Goal: Task Accomplishment & Management: Complete application form

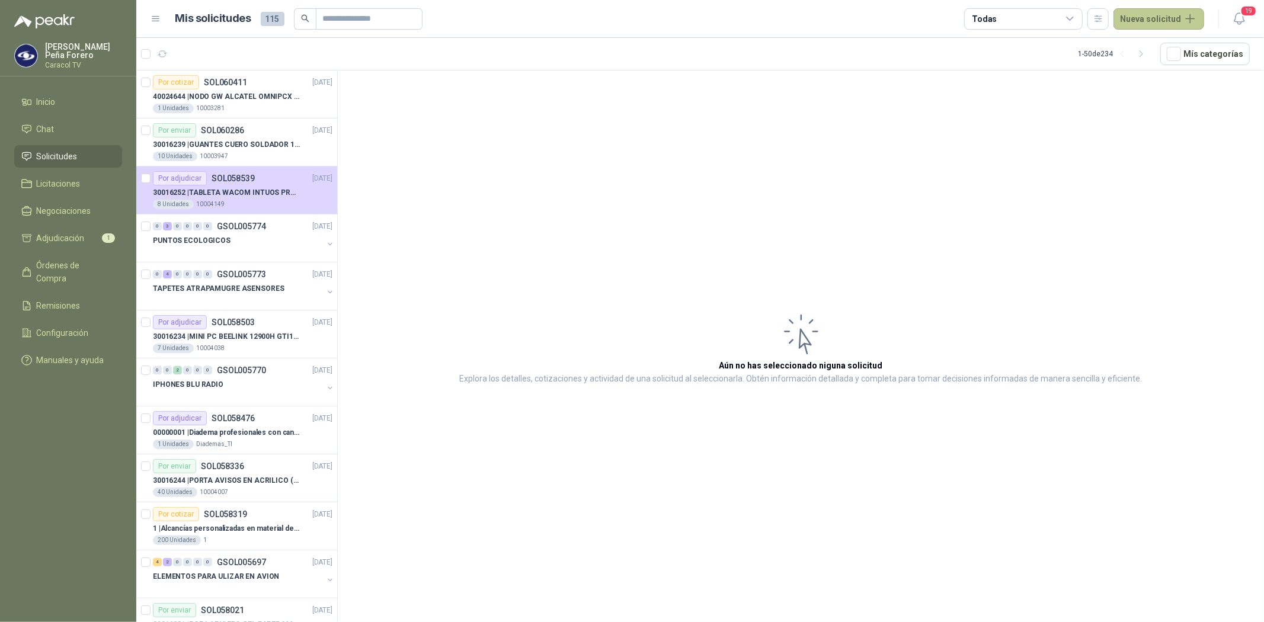
click at [1159, 26] on button "Nueva solicitud" at bounding box center [1159, 18] width 91 height 21
click at [1149, 65] on link "Solicitud grupal" at bounding box center [1173, 67] width 101 height 21
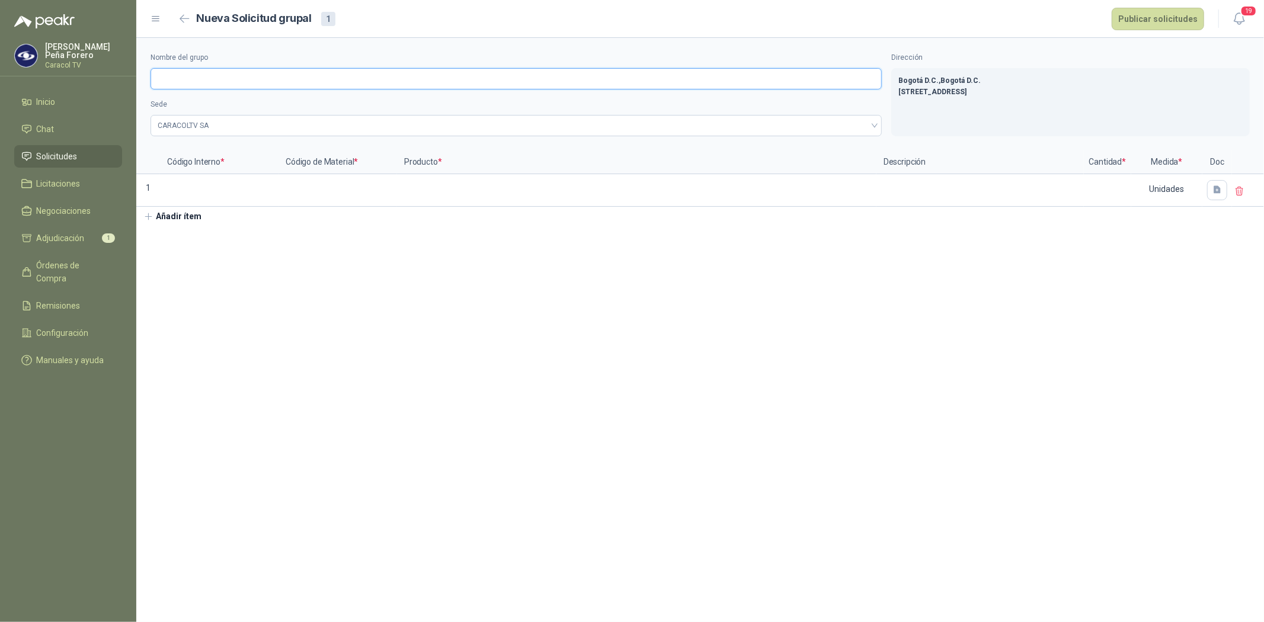
click at [192, 82] on input "Nombre del grupo" at bounding box center [516, 78] width 731 height 21
drag, startPoint x: 227, startPoint y: 75, endPoint x: 212, endPoint y: 77, distance: 15.5
click at [212, 77] on input "**********" at bounding box center [516, 78] width 731 height 21
click at [217, 81] on input "**********" at bounding box center [516, 78] width 731 height 21
click at [210, 81] on input "**********" at bounding box center [516, 78] width 731 height 21
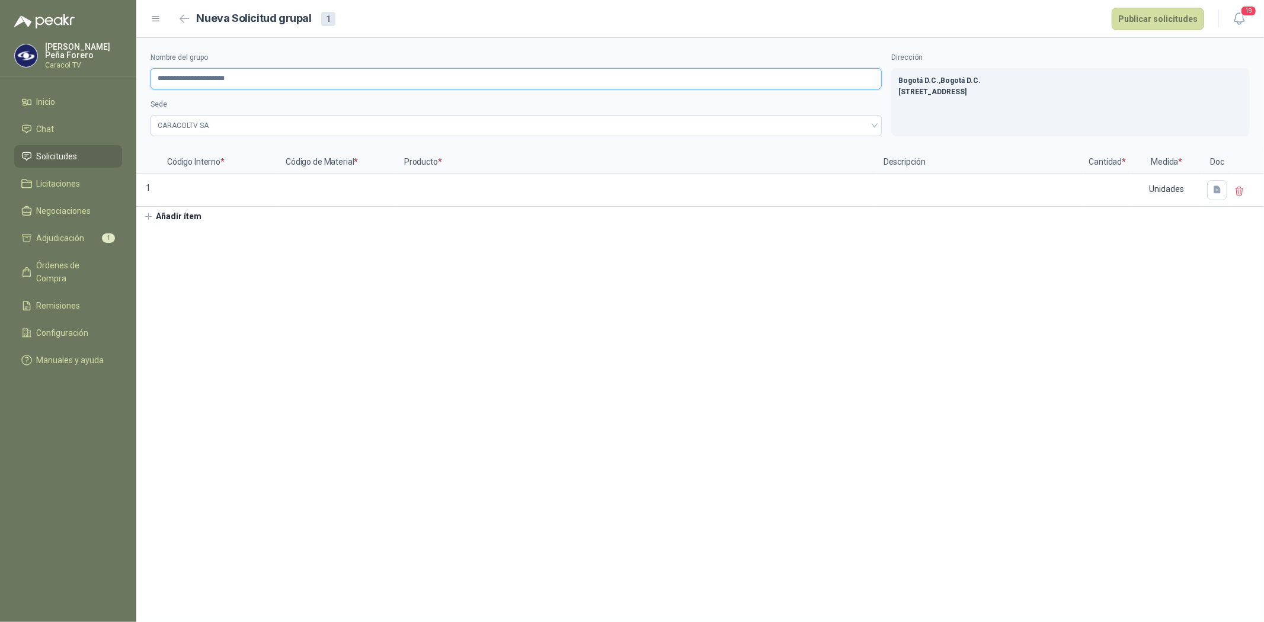
click at [239, 77] on input "**********" at bounding box center [516, 78] width 731 height 21
click at [221, 78] on input "**********" at bounding box center [516, 78] width 731 height 21
click at [249, 128] on span "CARACOLTV SA" at bounding box center [516, 126] width 717 height 18
type input "**********"
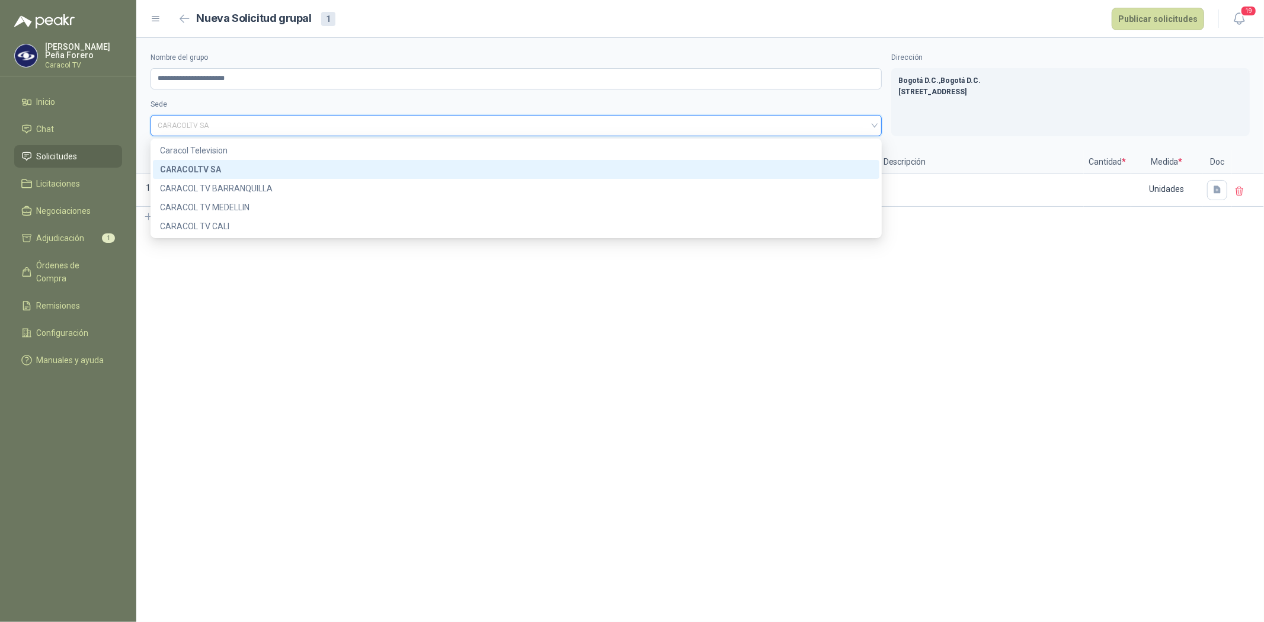
click at [249, 128] on span "CARACOLTV SA" at bounding box center [516, 126] width 717 height 18
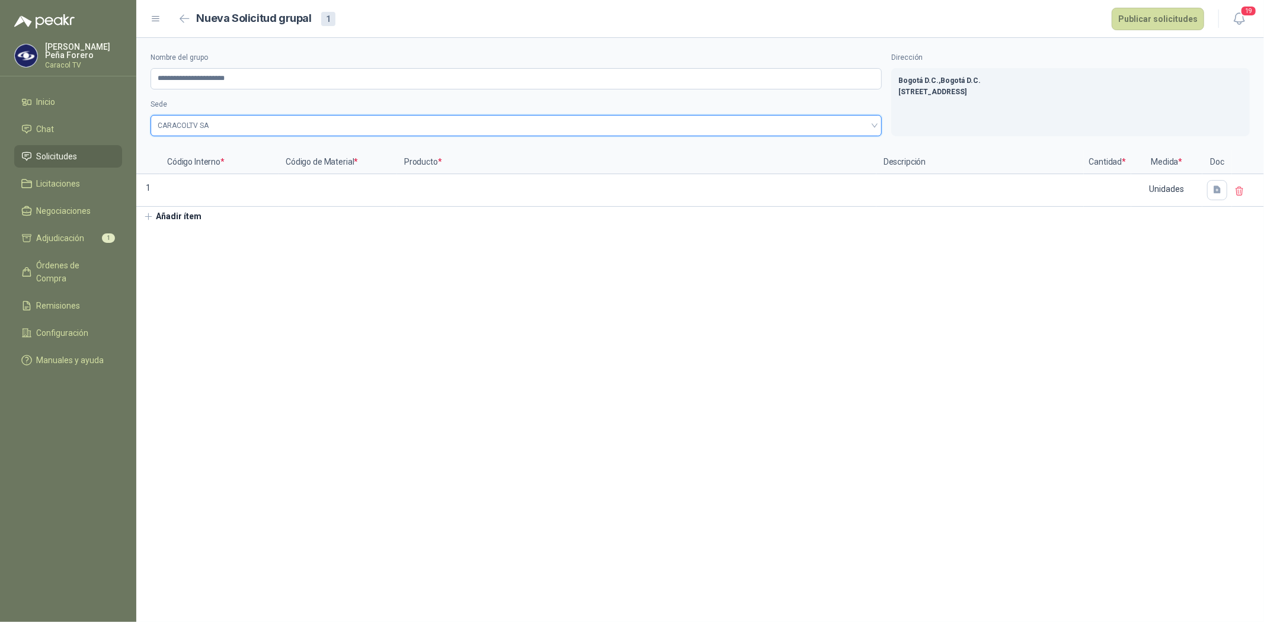
click at [459, 287] on section "**********" at bounding box center [700, 330] width 1128 height 584
click at [216, 196] on input at bounding box center [219, 186] width 116 height 23
click at [184, 187] on input at bounding box center [219, 186] width 116 height 23
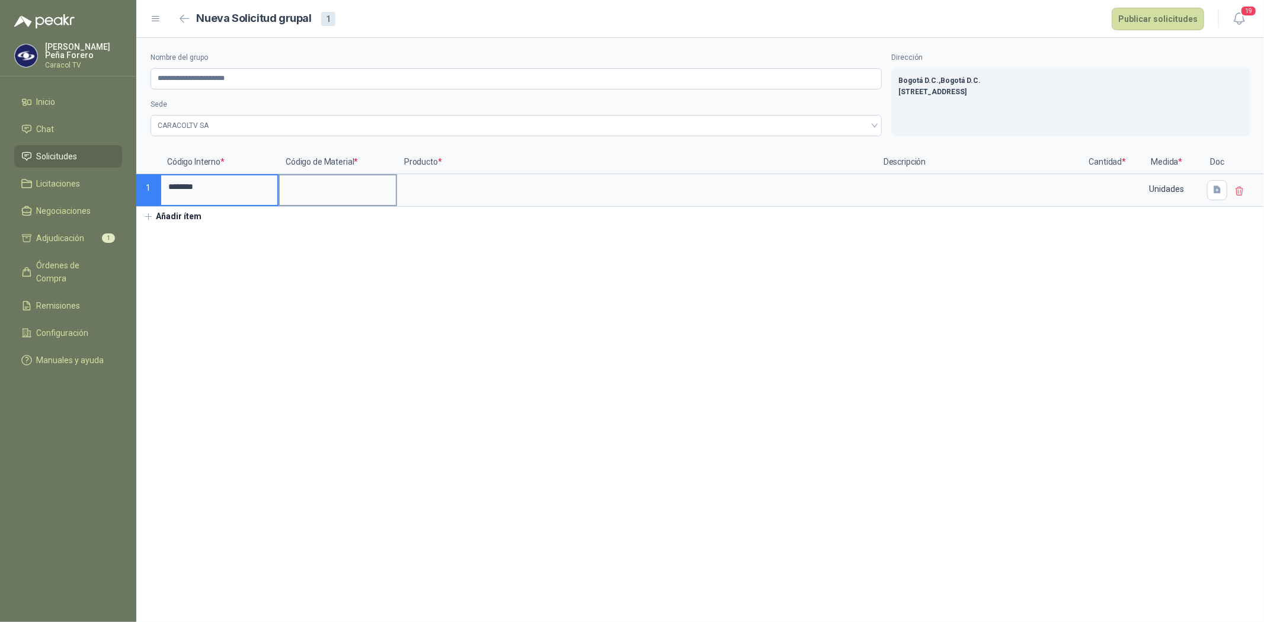
click at [347, 186] on input at bounding box center [338, 186] width 116 height 23
click at [300, 184] on input at bounding box center [338, 186] width 116 height 23
click at [450, 187] on input at bounding box center [636, 186] width 477 height 23
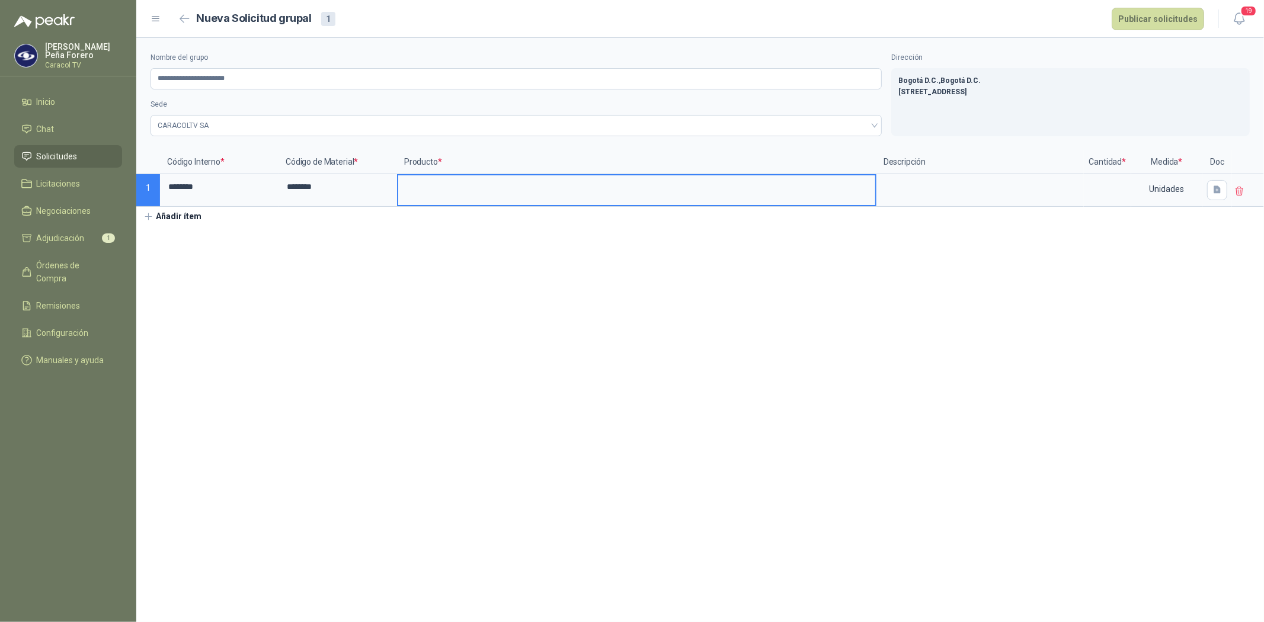
click at [482, 191] on input at bounding box center [636, 186] width 477 height 23
click at [950, 194] on textarea at bounding box center [980, 188] width 205 height 27
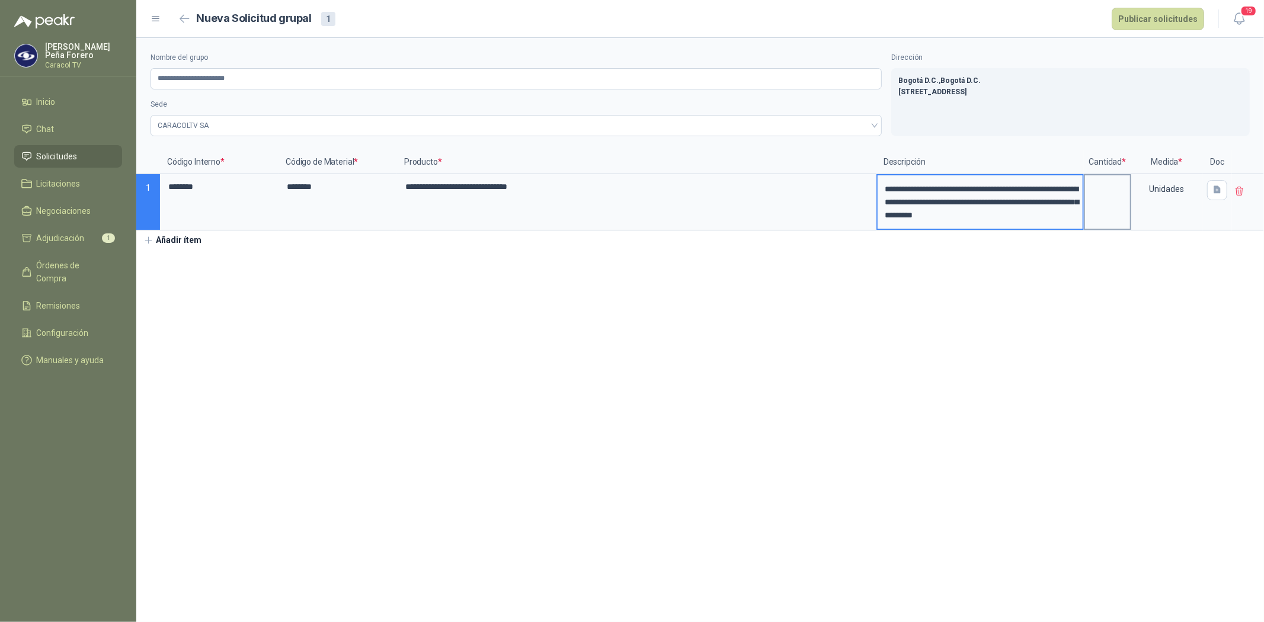
click at [1115, 197] on input at bounding box center [1107, 186] width 45 height 23
type input "*"
click at [169, 235] on button "Añadir ítem" at bounding box center [172, 241] width 73 height 20
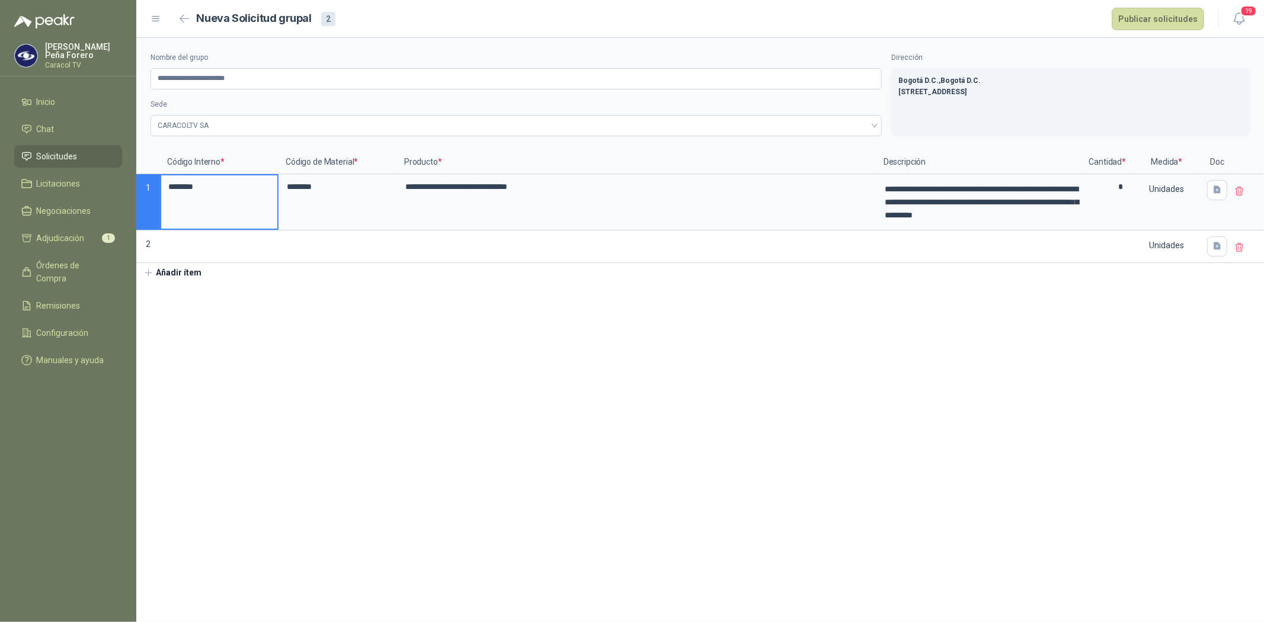
drag, startPoint x: 208, startPoint y: 186, endPoint x: 139, endPoint y: 180, distance: 69.0
click at [140, 181] on div "**********" at bounding box center [700, 207] width 1128 height 113
click at [196, 236] on input at bounding box center [219, 243] width 116 height 23
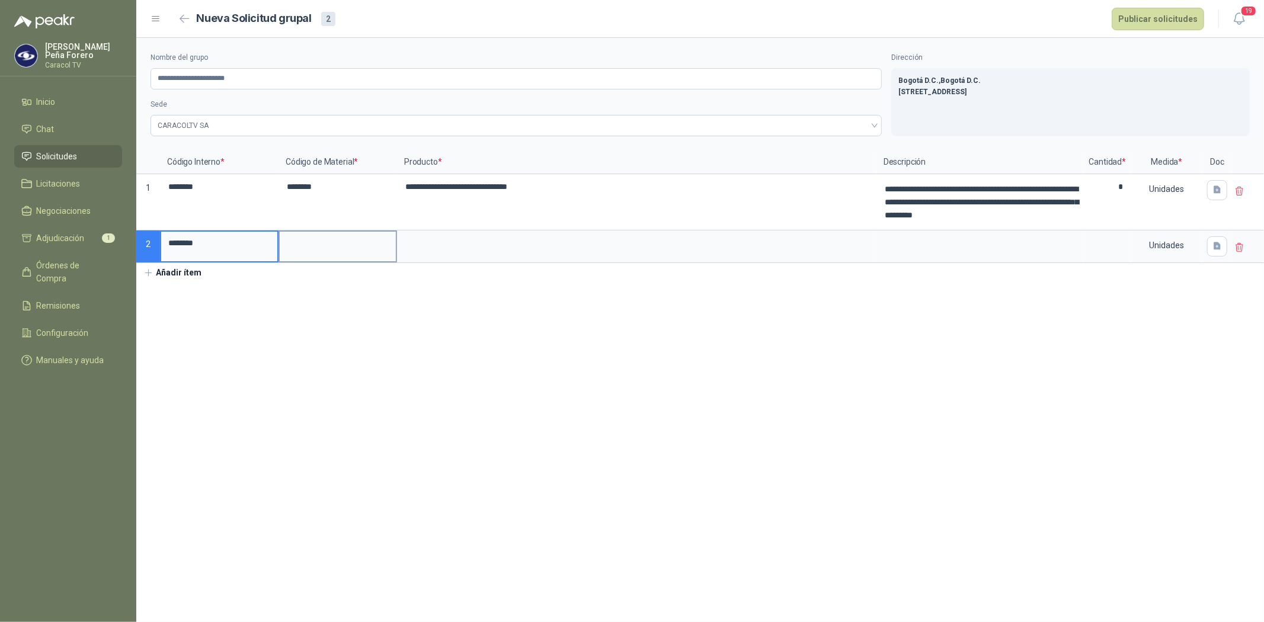
click at [318, 248] on input at bounding box center [338, 243] width 116 height 23
click at [302, 247] on input at bounding box center [338, 243] width 116 height 23
click at [498, 262] on div at bounding box center [636, 247] width 479 height 33
click at [498, 258] on label at bounding box center [636, 247] width 477 height 30
click at [498, 255] on input at bounding box center [636, 243] width 477 height 23
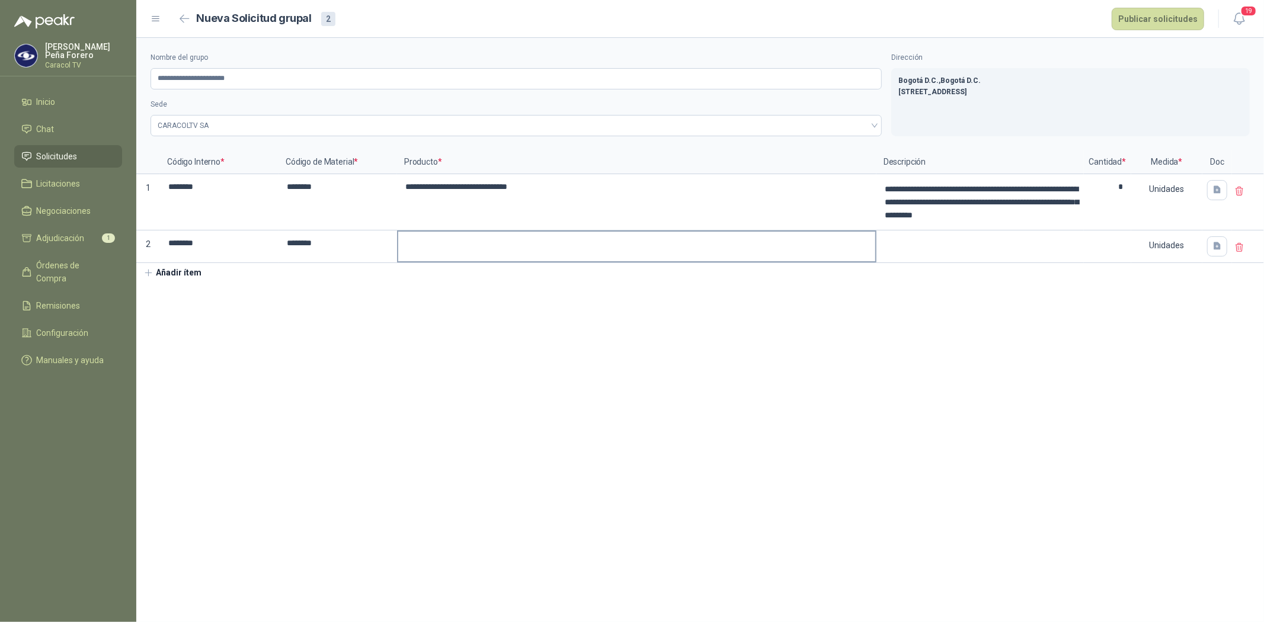
click at [474, 243] on input at bounding box center [636, 243] width 477 height 23
click at [982, 250] on textarea at bounding box center [980, 245] width 205 height 27
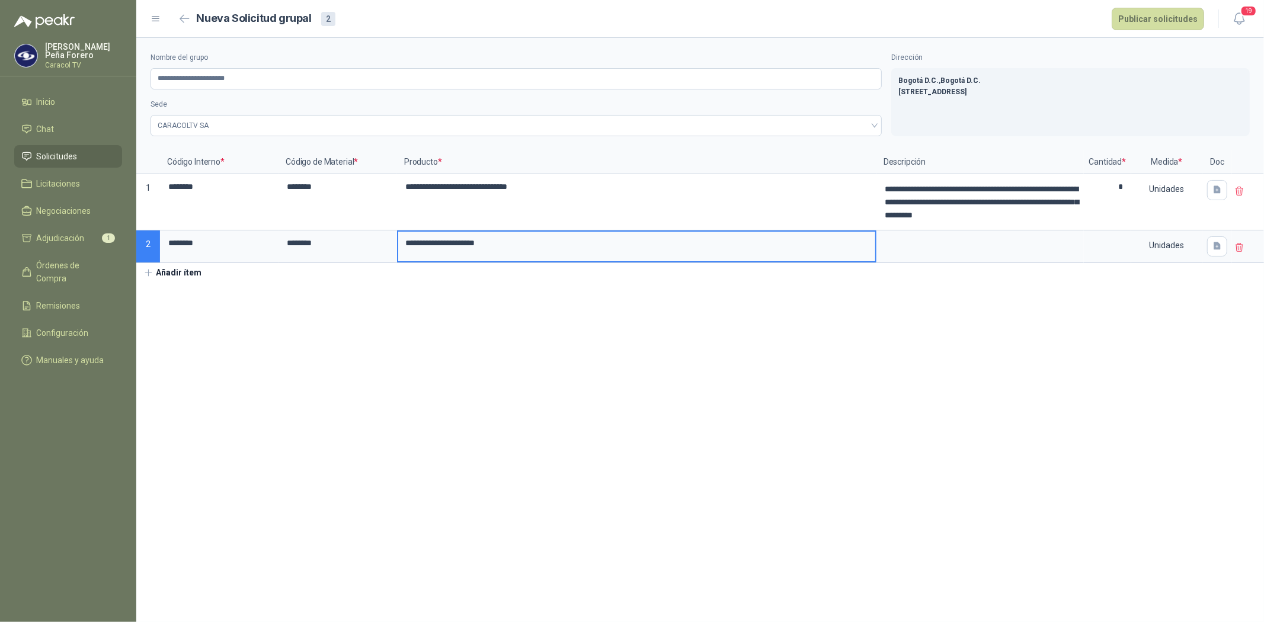
drag, startPoint x: 512, startPoint y: 246, endPoint x: 397, endPoint y: 245, distance: 115.0
click at [398, 245] on input "**********" at bounding box center [636, 243] width 477 height 23
click at [933, 243] on textarea at bounding box center [980, 245] width 205 height 27
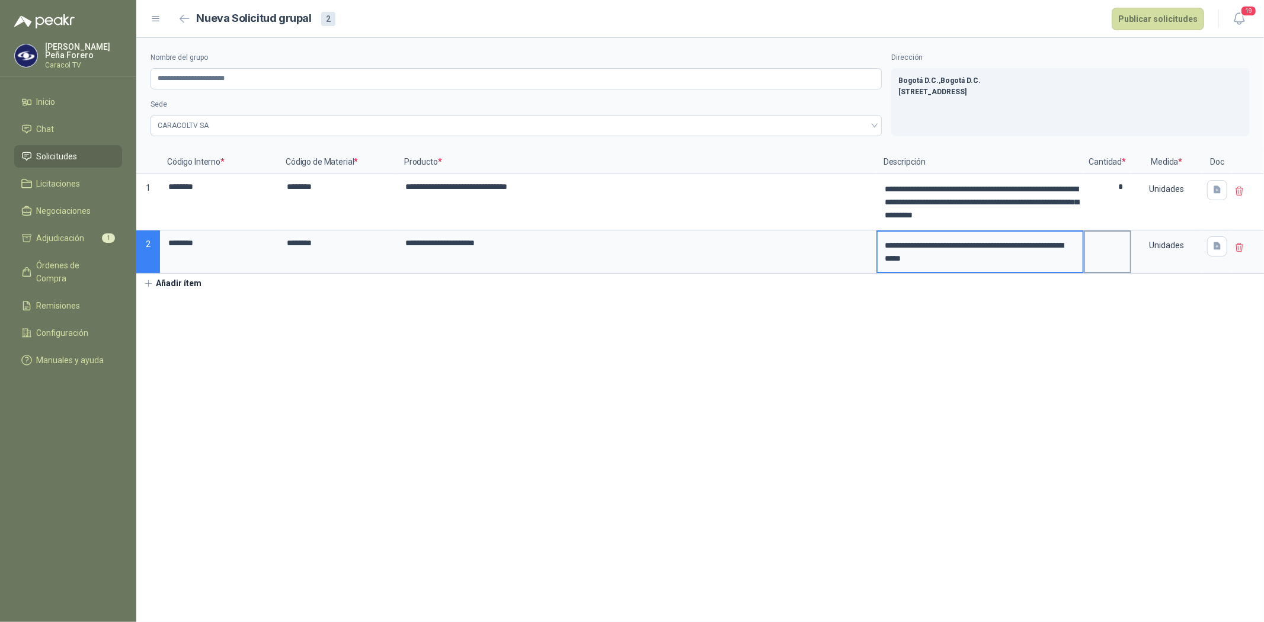
click at [1112, 247] on input at bounding box center [1107, 243] width 45 height 23
type input "*"
click at [172, 281] on button "Añadir ítem" at bounding box center [172, 284] width 73 height 20
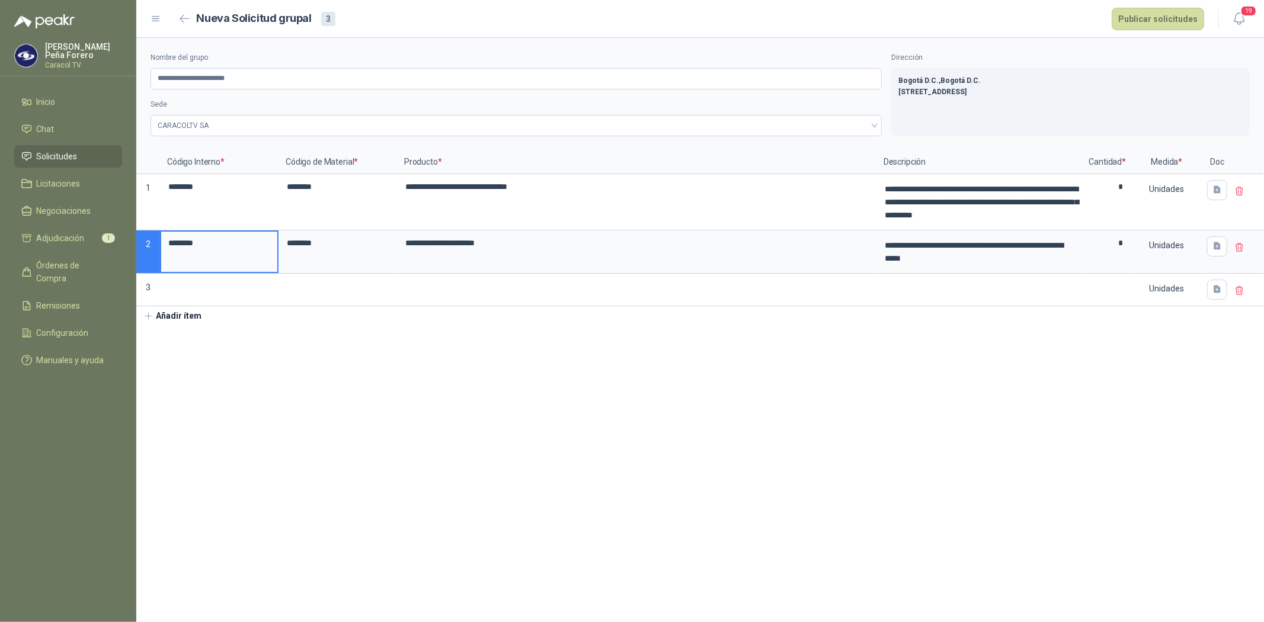
drag, startPoint x: 215, startPoint y: 244, endPoint x: 143, endPoint y: 238, distance: 72.0
click at [143, 238] on div "**********" at bounding box center [700, 229] width 1128 height 156
click at [197, 287] on input at bounding box center [219, 286] width 116 height 23
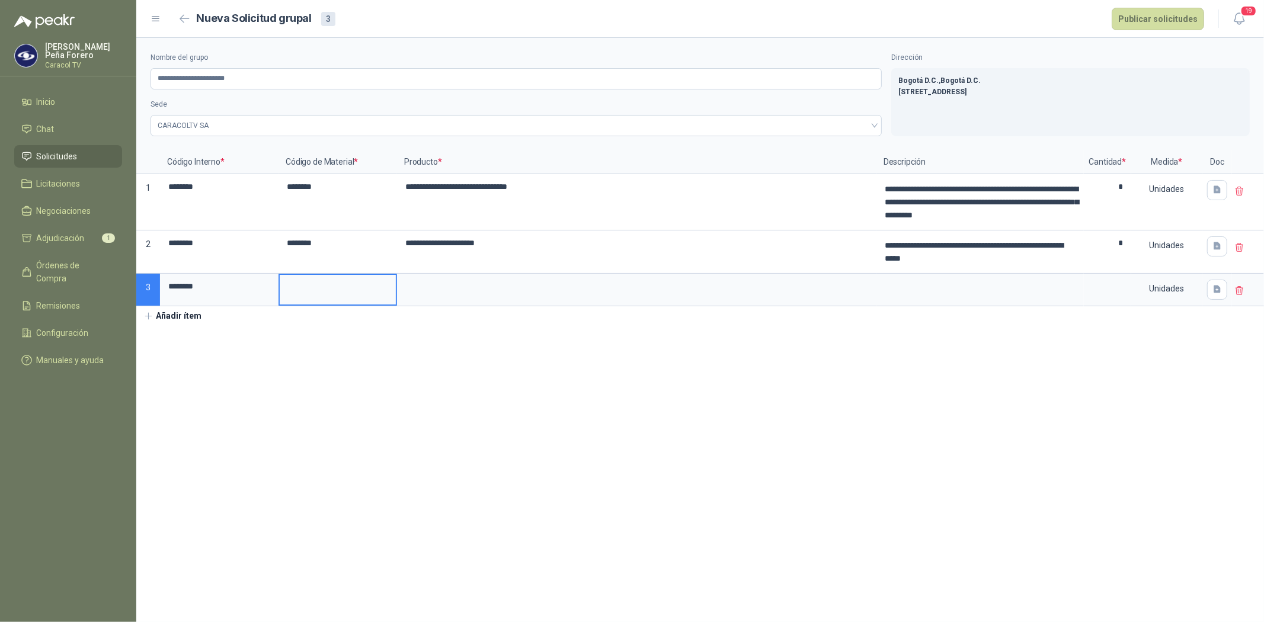
click at [305, 290] on input at bounding box center [338, 286] width 116 height 23
click at [310, 280] on input at bounding box center [338, 286] width 116 height 23
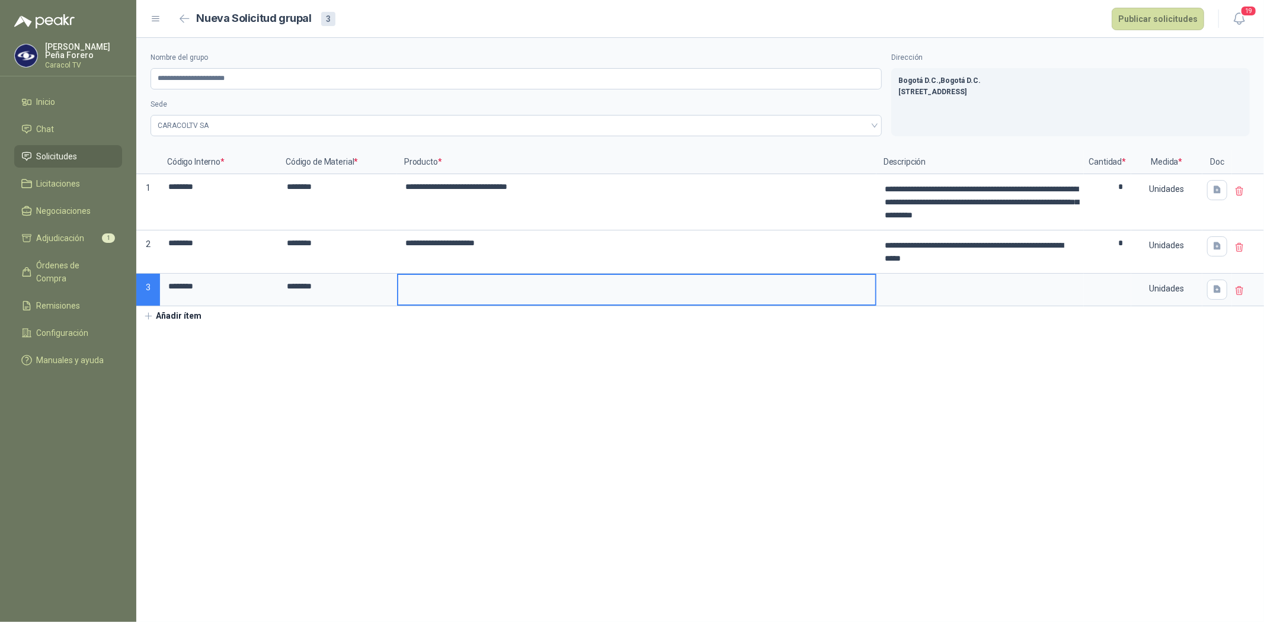
click at [448, 280] on input at bounding box center [636, 286] width 477 height 23
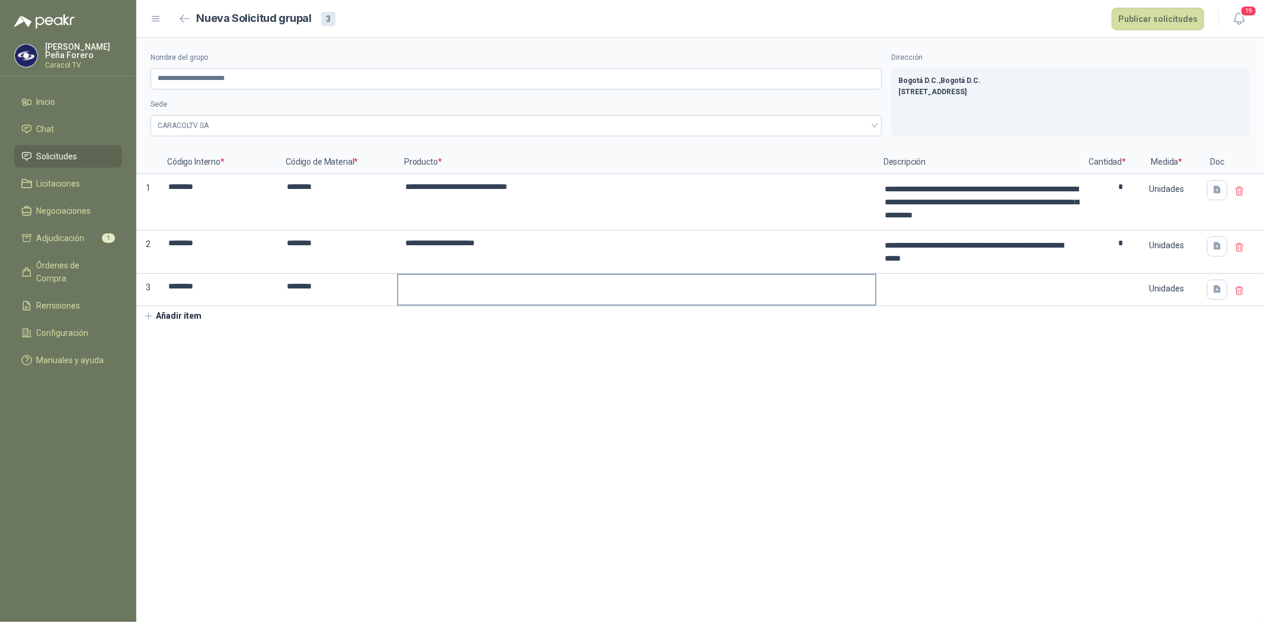
click at [459, 290] on input at bounding box center [636, 286] width 477 height 23
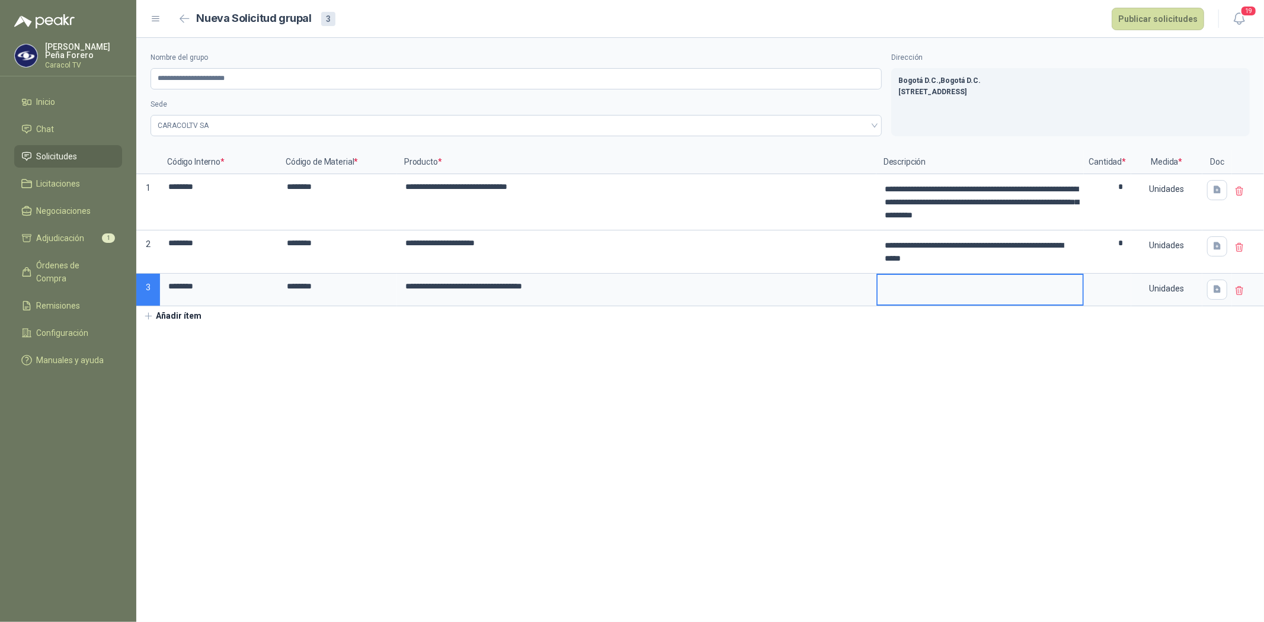
click at [938, 285] on textarea at bounding box center [980, 288] width 205 height 27
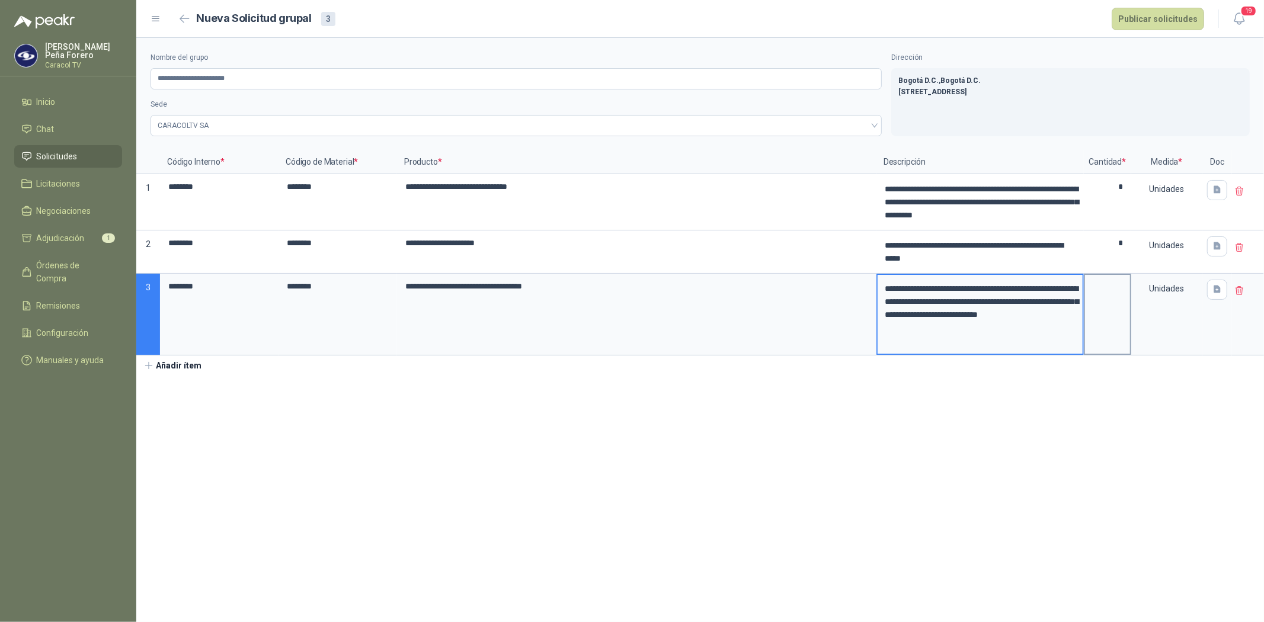
click at [1117, 313] on label at bounding box center [1107, 314] width 45 height 79
click at [875, 298] on input "**********" at bounding box center [636, 286] width 477 height 23
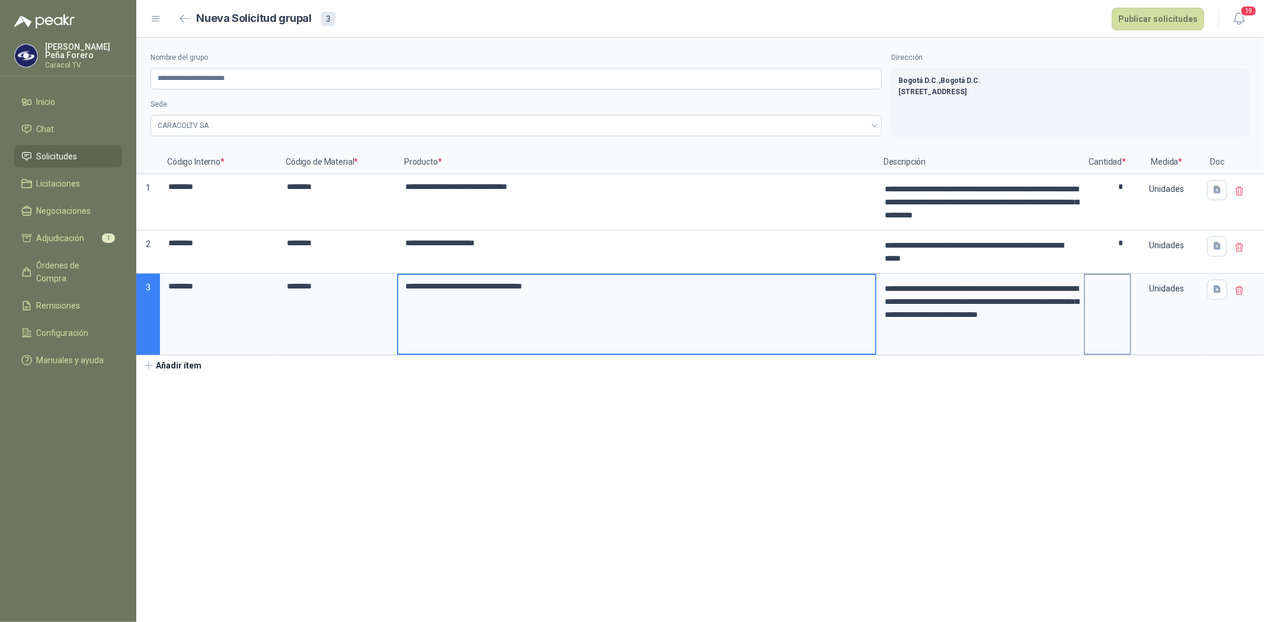
click at [1121, 304] on label at bounding box center [1107, 314] width 45 height 79
click at [875, 298] on input "**********" at bounding box center [636, 286] width 477 height 23
click at [1105, 283] on input at bounding box center [1107, 286] width 45 height 23
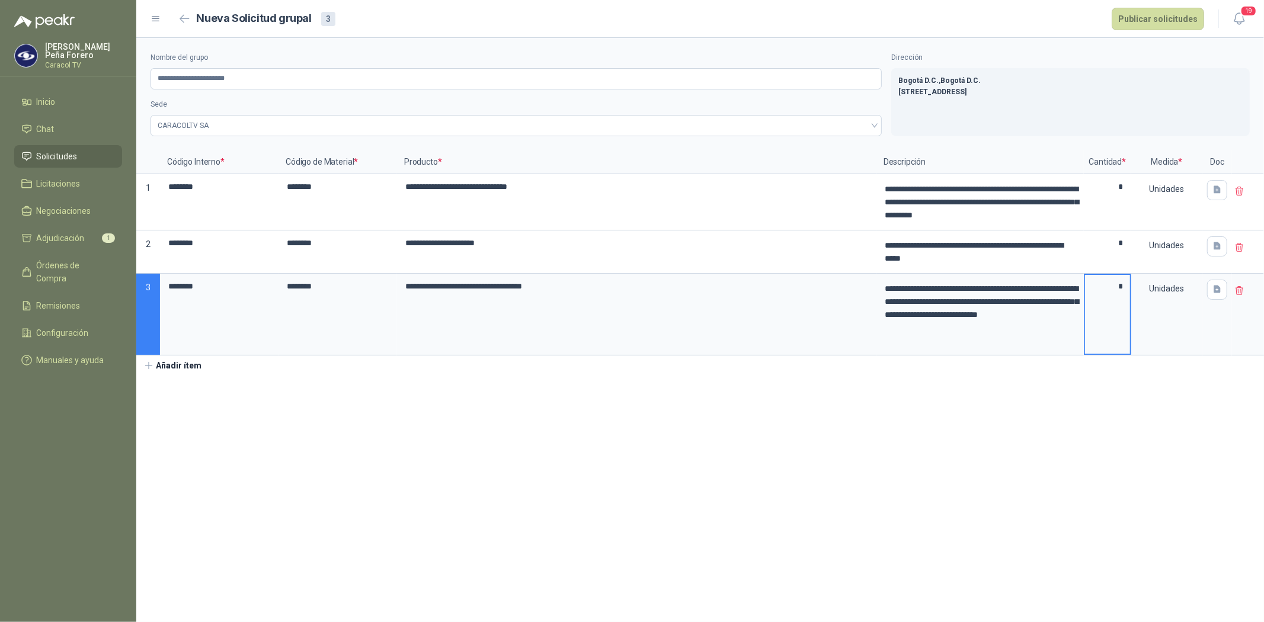
type input "*"
click at [174, 364] on button "Añadir ítem" at bounding box center [172, 366] width 73 height 20
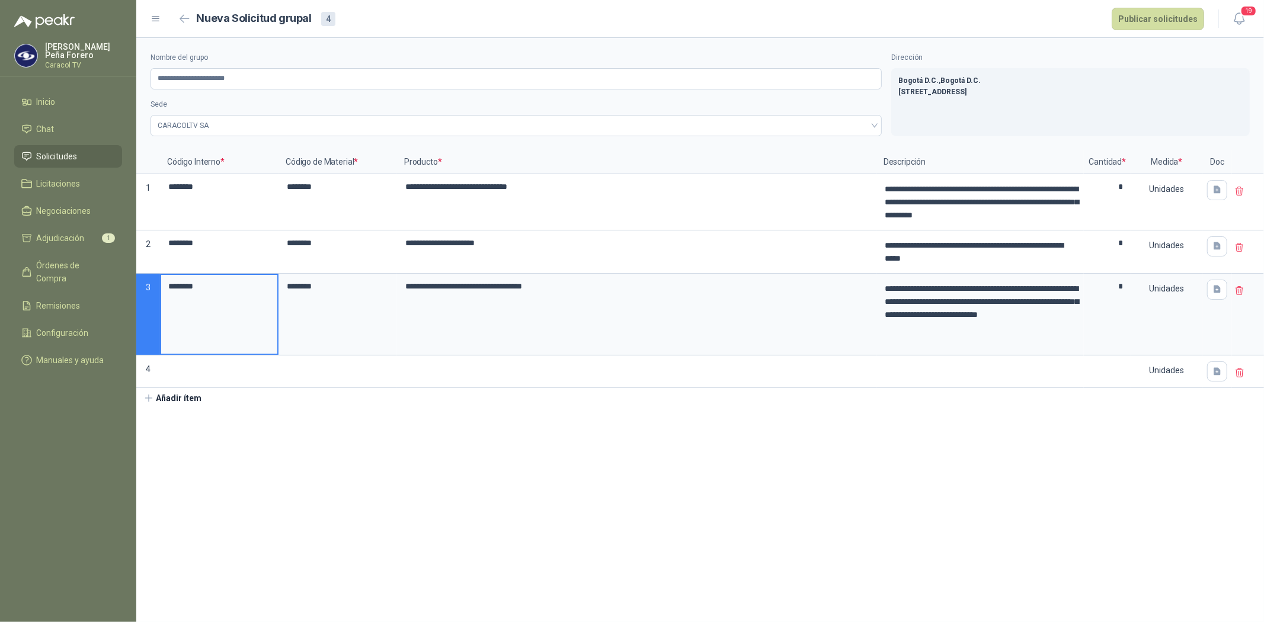
drag, startPoint x: 213, startPoint y: 291, endPoint x: 149, endPoint y: 288, distance: 64.7
click at [149, 288] on div "**********" at bounding box center [700, 270] width 1128 height 238
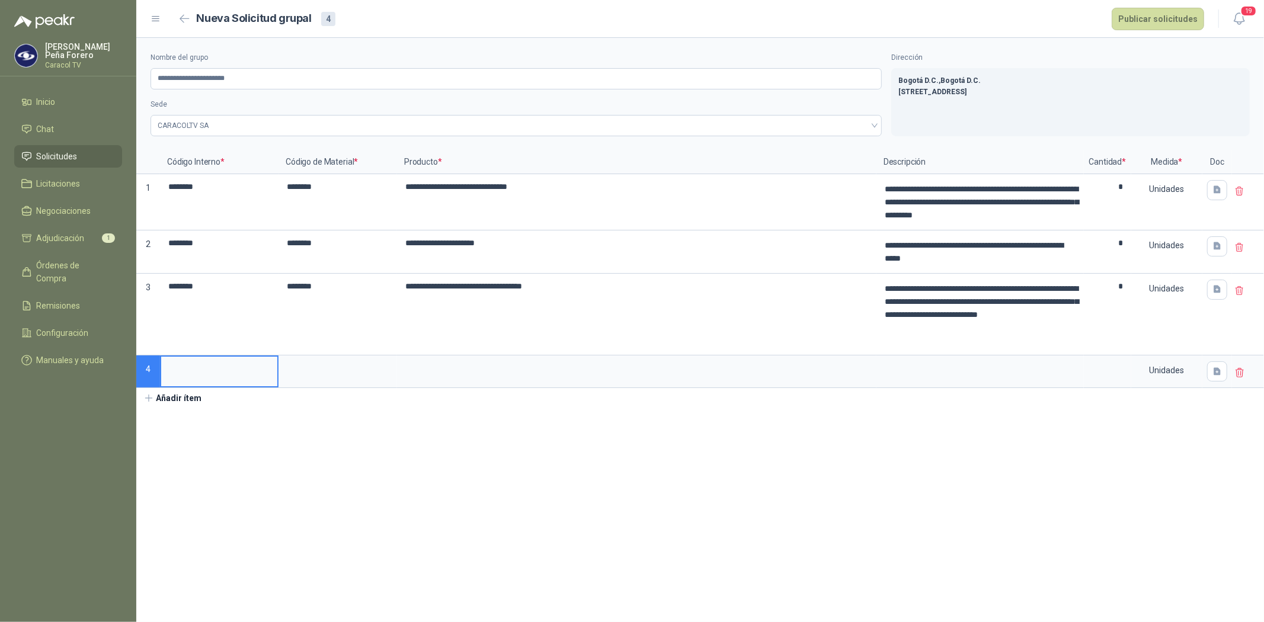
click at [212, 378] on input at bounding box center [219, 368] width 116 height 23
click at [363, 374] on input at bounding box center [338, 368] width 116 height 23
click at [321, 365] on input at bounding box center [338, 368] width 116 height 23
click at [506, 362] on input at bounding box center [636, 368] width 477 height 23
click at [488, 377] on input at bounding box center [636, 368] width 477 height 23
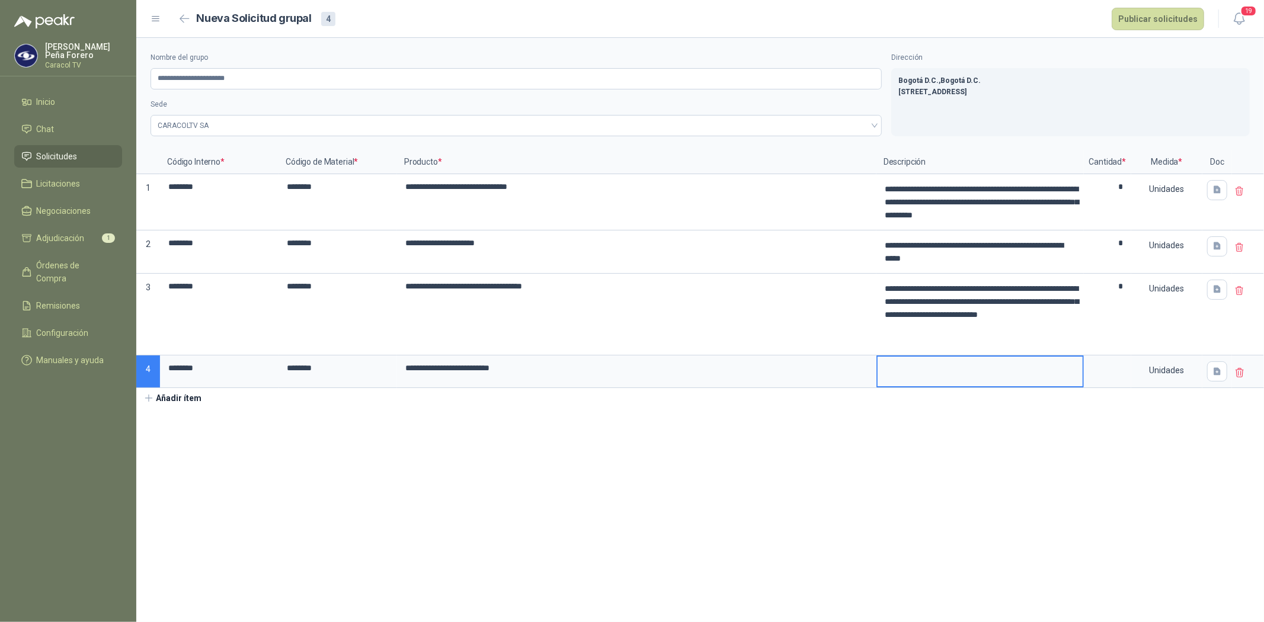
click at [1008, 382] on textarea at bounding box center [980, 370] width 205 height 27
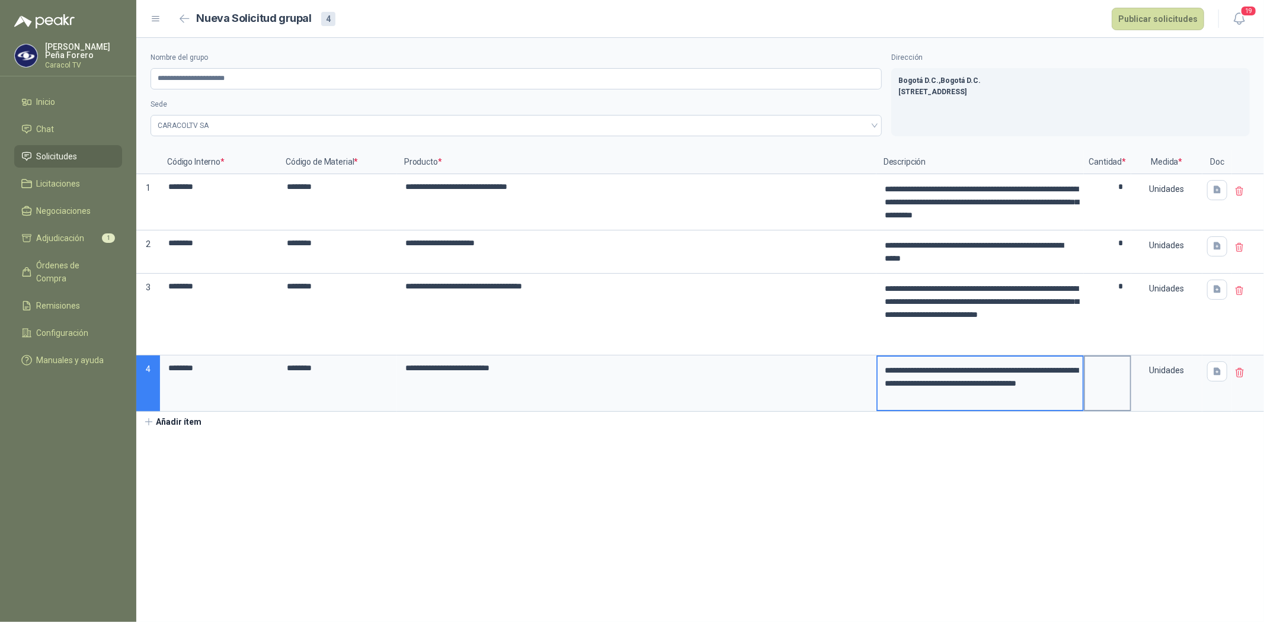
click at [1112, 377] on input at bounding box center [1107, 368] width 45 height 23
type input "*"
click at [175, 425] on button "Añadir ítem" at bounding box center [172, 422] width 73 height 20
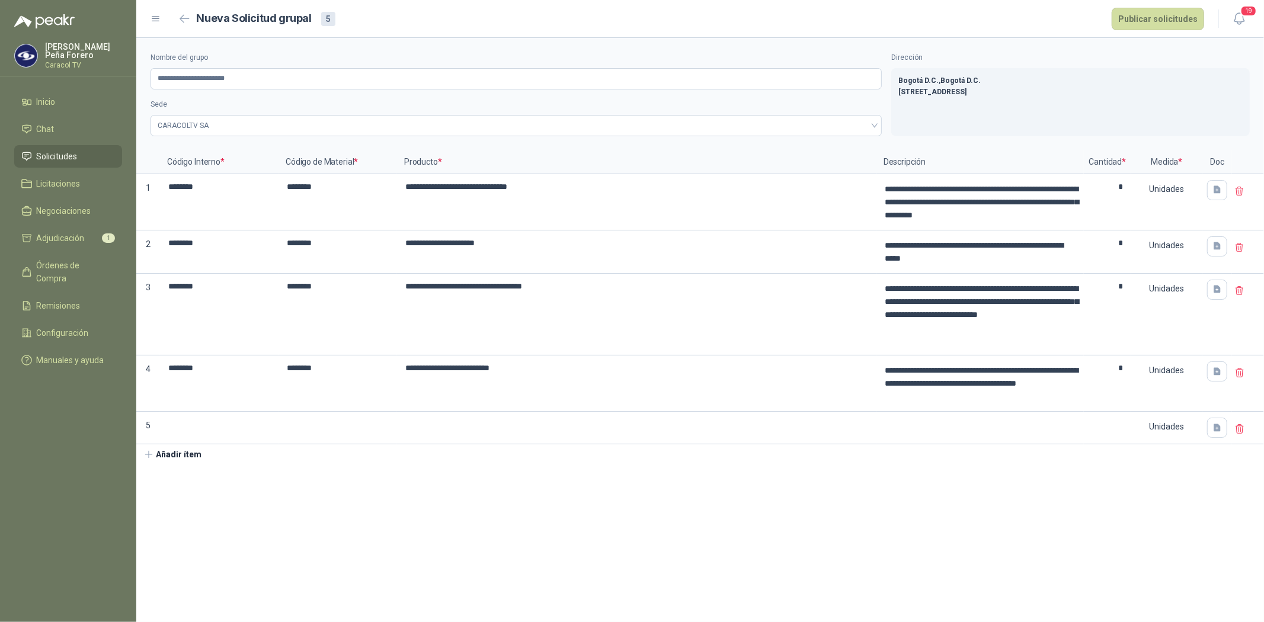
drag, startPoint x: 223, startPoint y: 372, endPoint x: 115, endPoint y: 362, distance: 108.3
click at [115, 362] on div "**********" at bounding box center [632, 311] width 1264 height 622
click at [197, 425] on input at bounding box center [219, 424] width 116 height 23
click at [342, 418] on input at bounding box center [338, 424] width 116 height 23
click at [310, 429] on input at bounding box center [338, 424] width 116 height 23
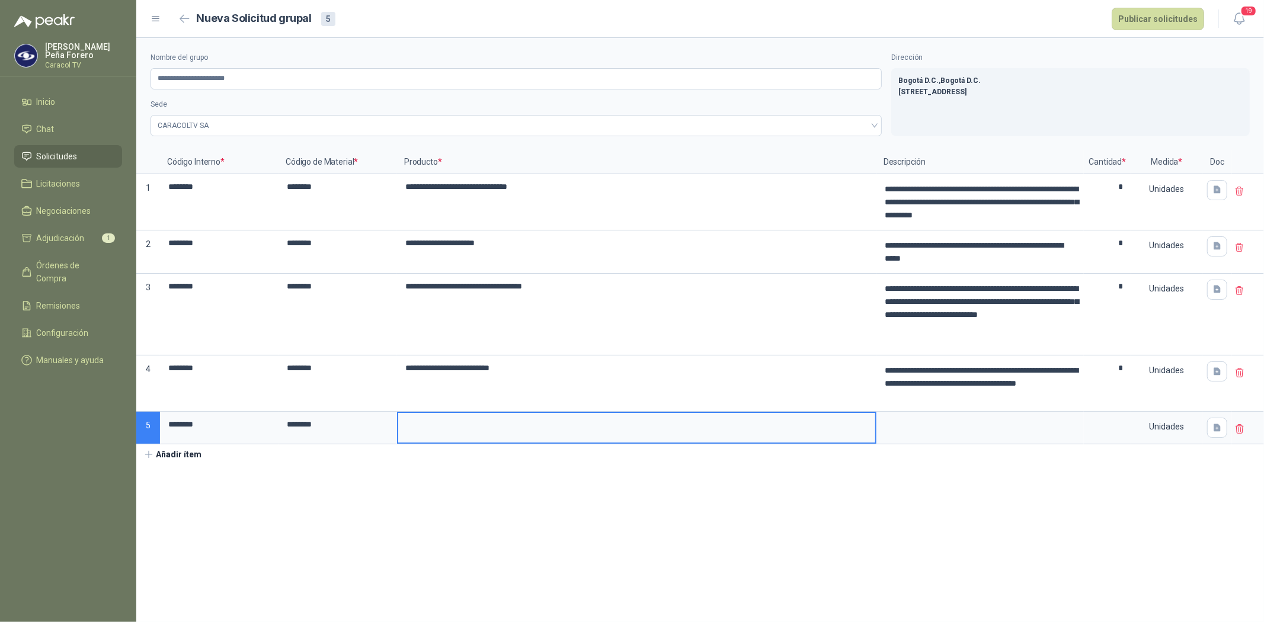
click at [464, 423] on input at bounding box center [636, 424] width 477 height 23
click at [457, 424] on input at bounding box center [636, 424] width 477 height 23
click at [951, 426] on textarea at bounding box center [980, 426] width 205 height 27
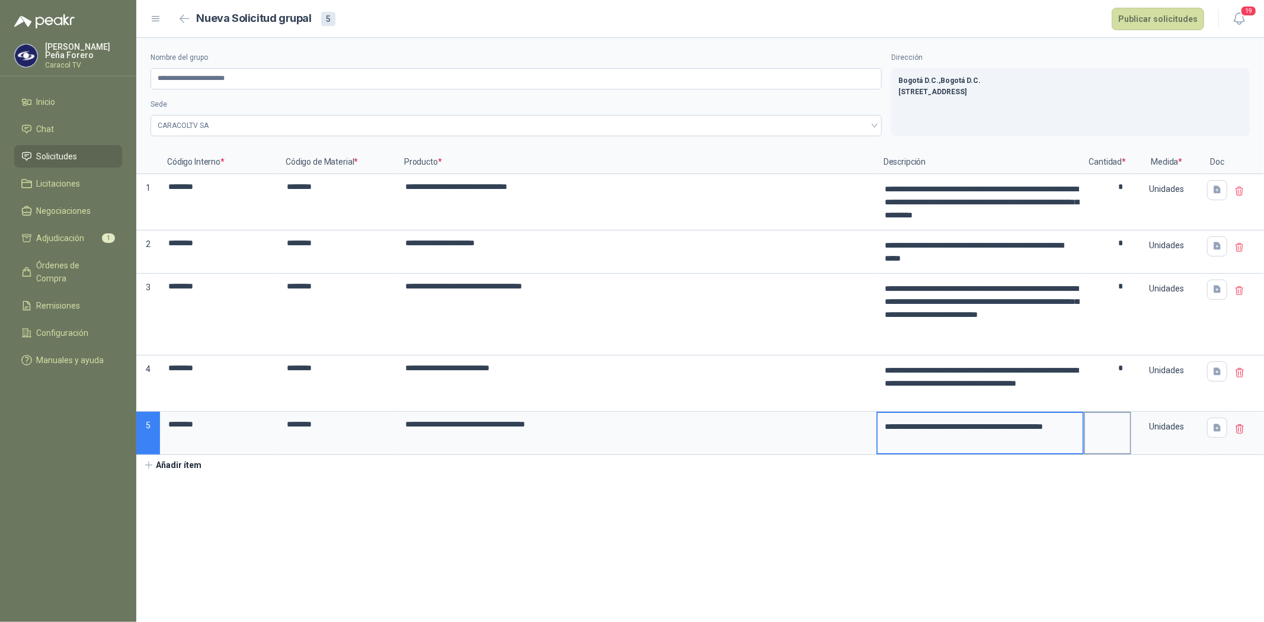
click at [1107, 433] on input at bounding box center [1107, 424] width 45 height 23
type input "*"
click at [149, 464] on icon "button" at bounding box center [148, 465] width 7 height 7
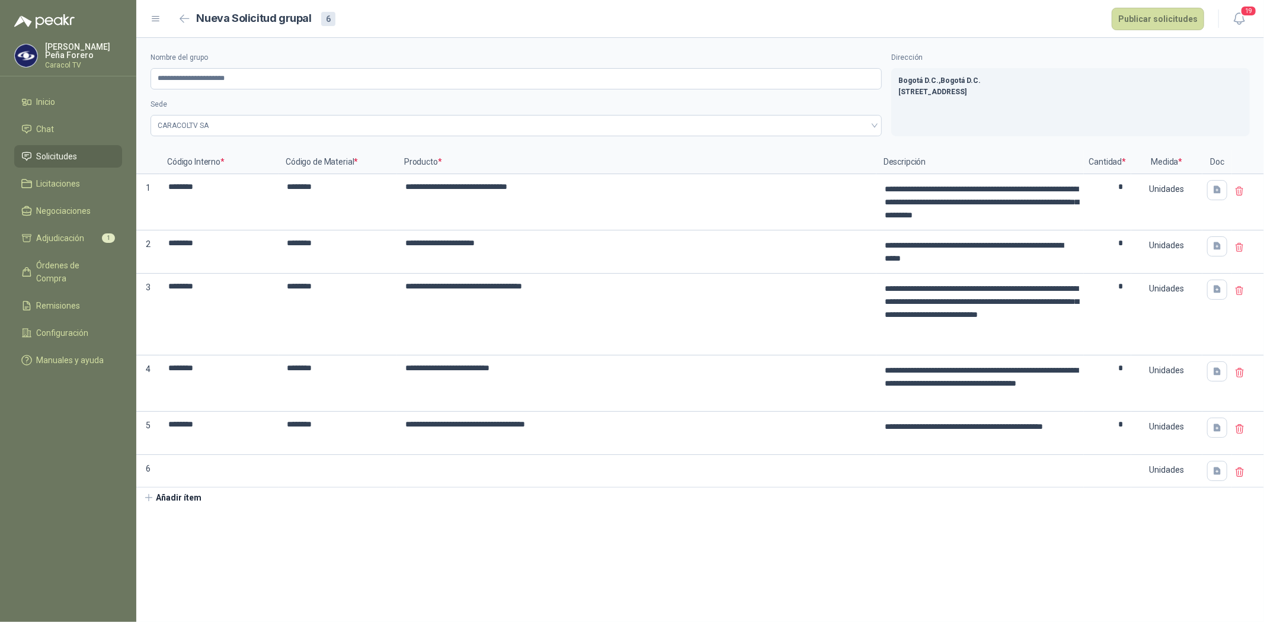
drag, startPoint x: 218, startPoint y: 430, endPoint x: 132, endPoint y: 424, distance: 86.1
click at [132, 424] on div "**********" at bounding box center [632, 311] width 1264 height 622
click at [193, 469] on input at bounding box center [219, 467] width 116 height 23
click at [372, 466] on input at bounding box center [338, 467] width 116 height 23
click at [287, 473] on input at bounding box center [338, 467] width 116 height 23
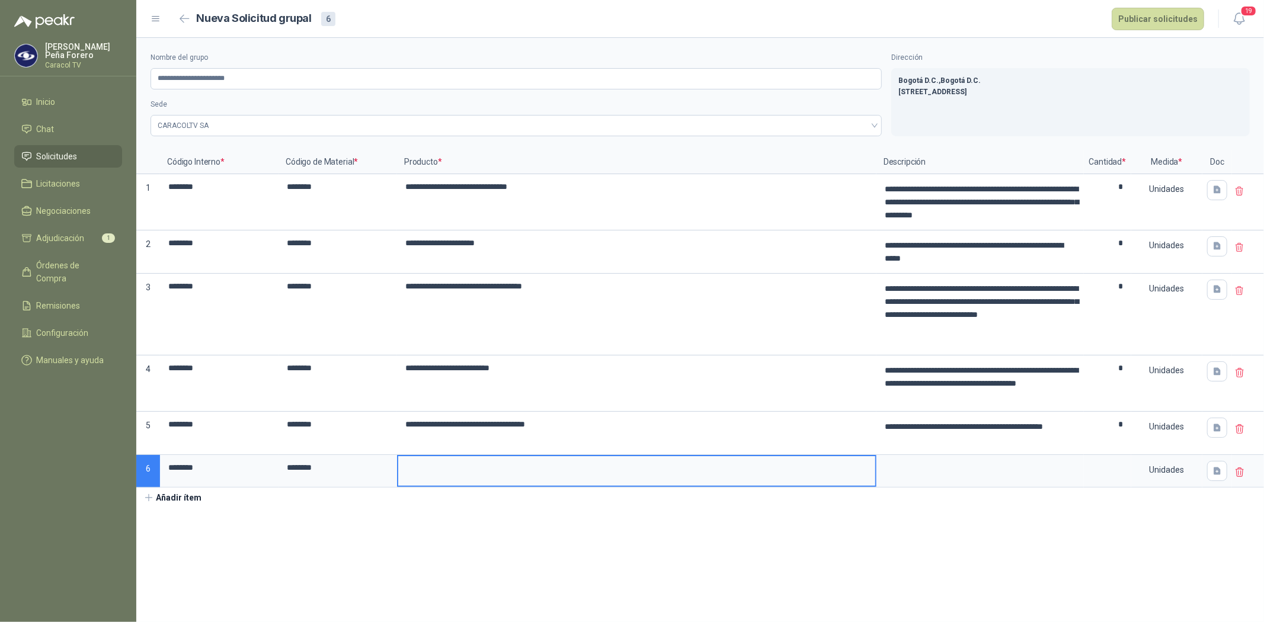
click at [469, 469] on input at bounding box center [636, 467] width 477 height 23
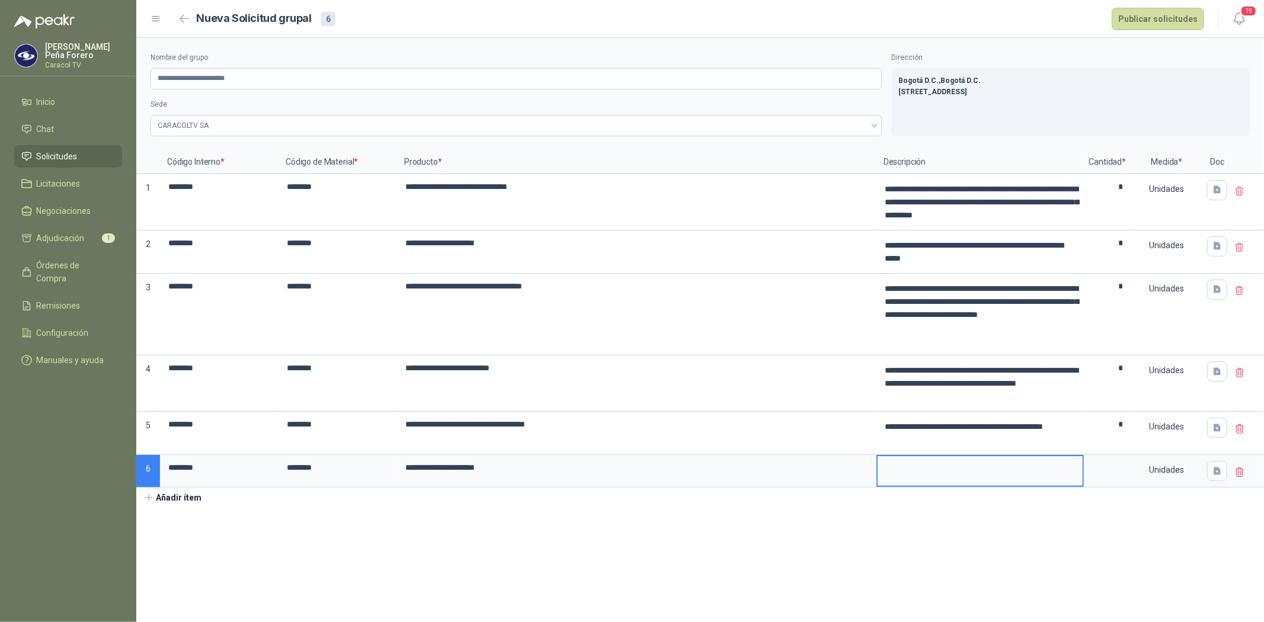
click at [968, 469] on textarea at bounding box center [980, 469] width 205 height 27
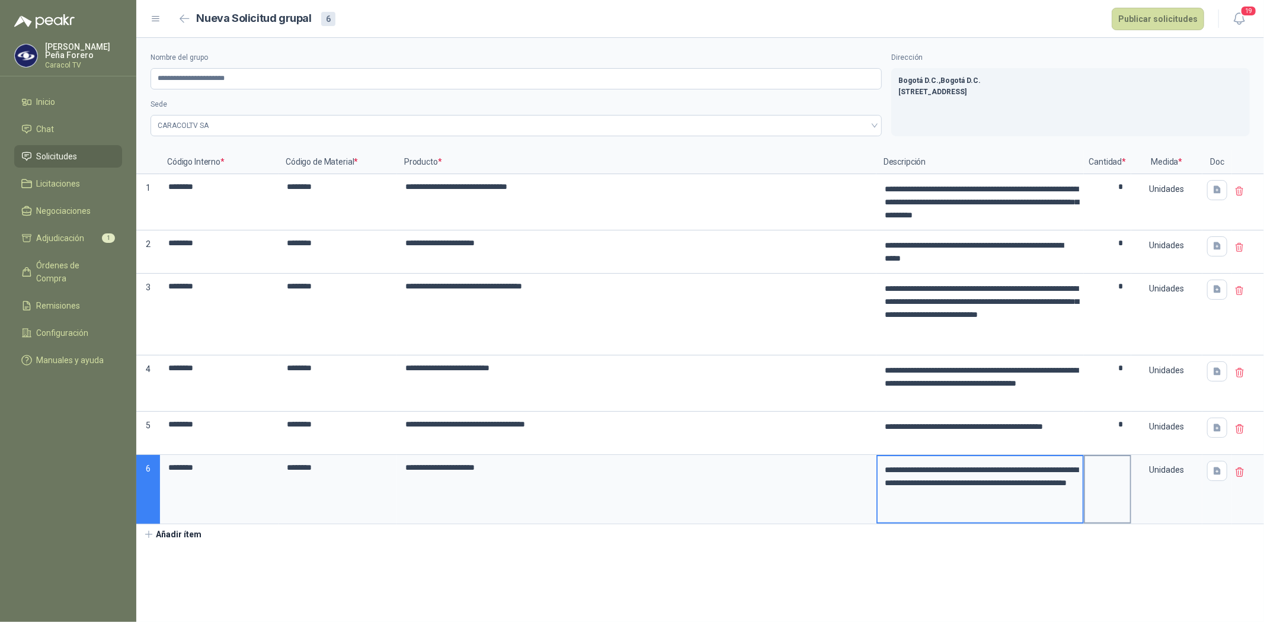
click at [1107, 482] on label at bounding box center [1107, 489] width 45 height 66
click at [875, 479] on input "**********" at bounding box center [636, 467] width 477 height 23
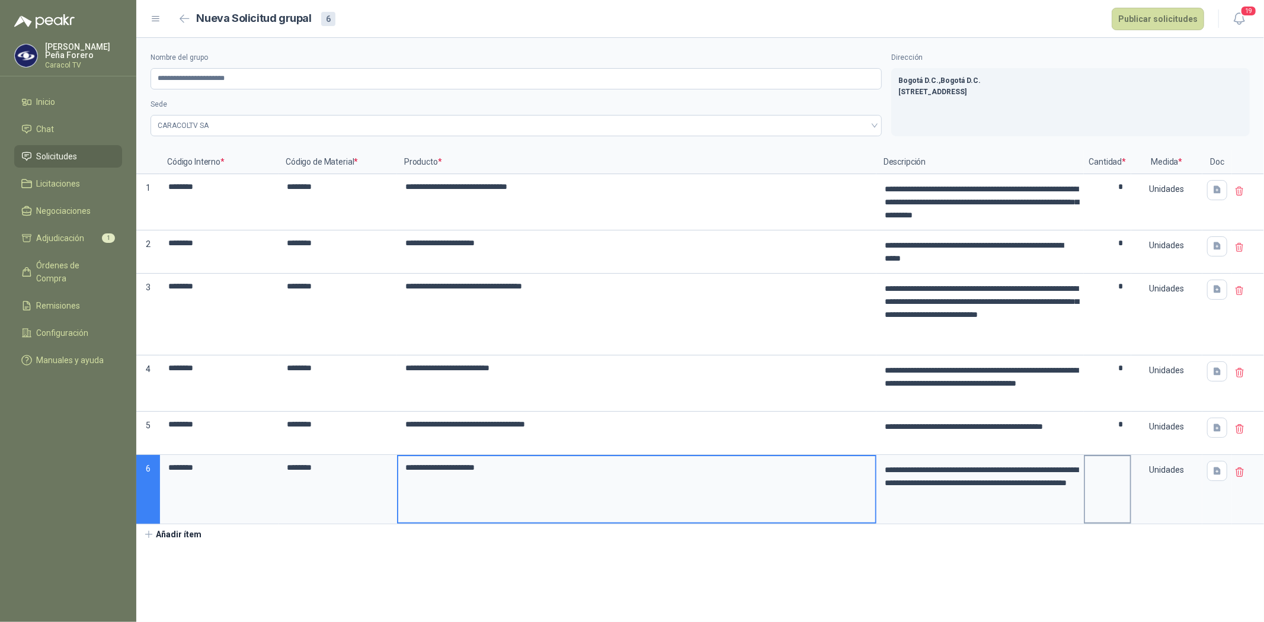
click at [1124, 478] on input at bounding box center [1107, 467] width 45 height 23
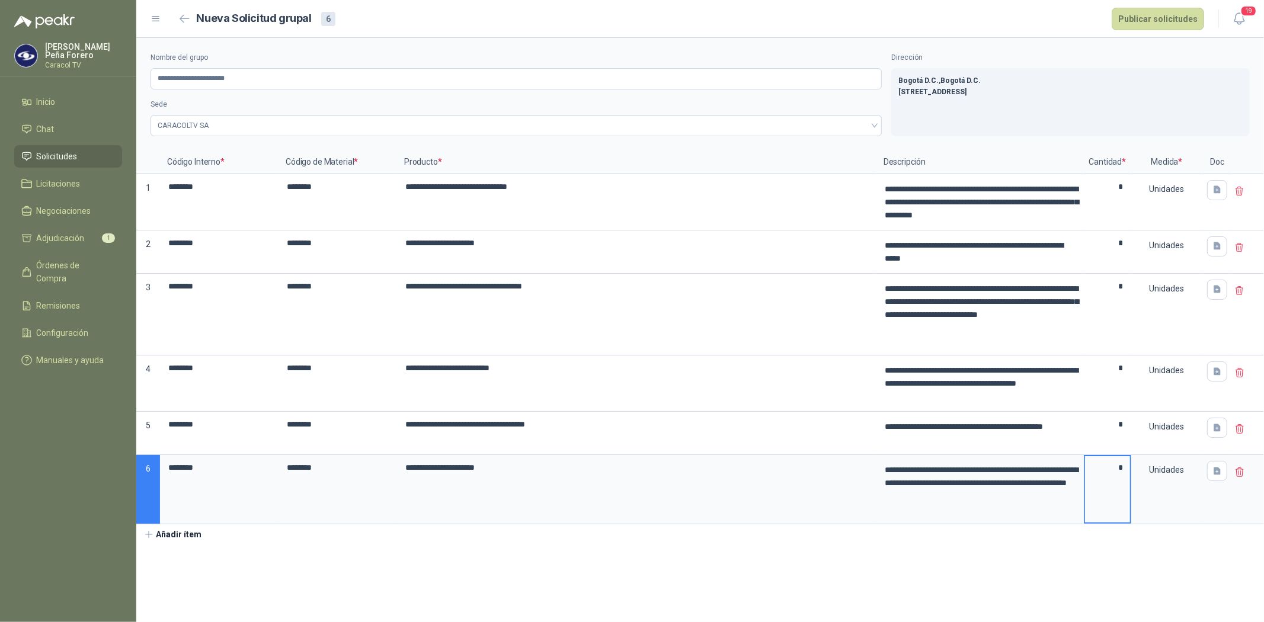
type input "*"
click at [1107, 568] on section "**********" at bounding box center [700, 330] width 1128 height 584
click at [1158, 15] on button "Publicar solicitudes" at bounding box center [1158, 19] width 92 height 23
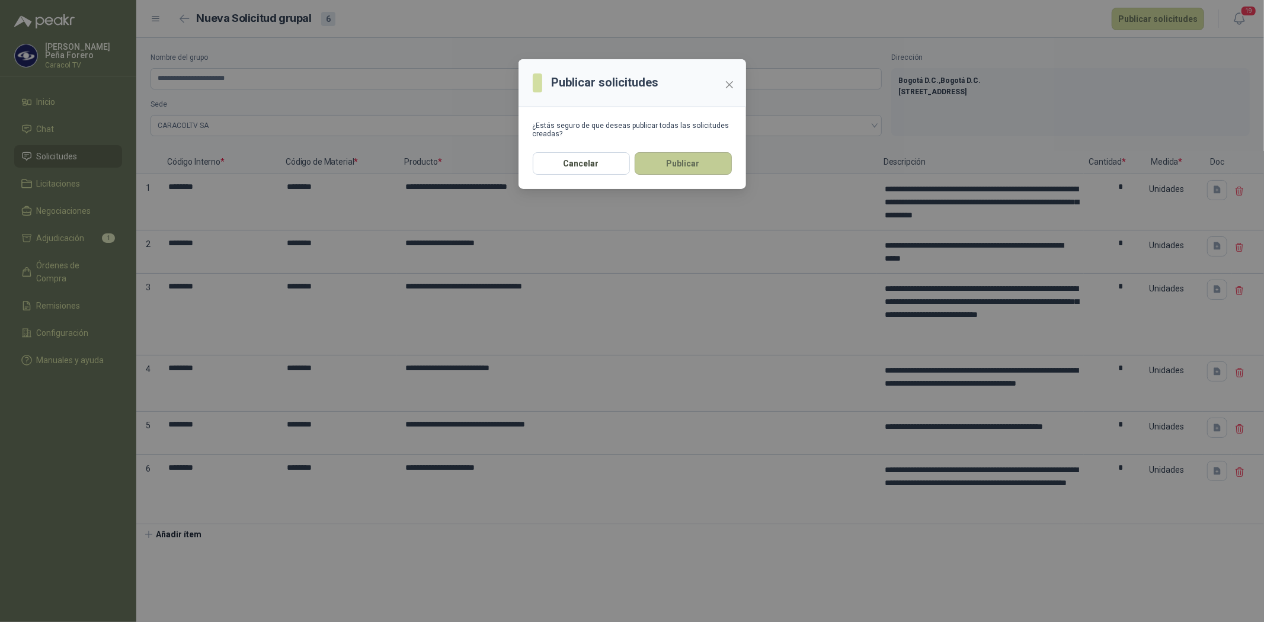
click at [706, 164] on button "Publicar" at bounding box center [683, 163] width 97 height 23
